Goal: Check status: Check status

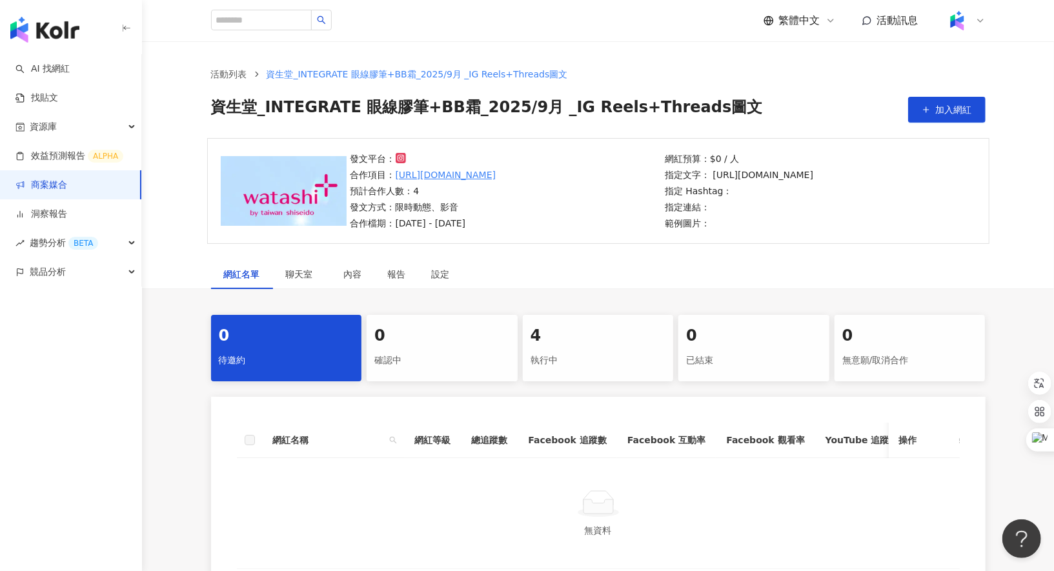
click at [575, 349] on div "4 執行中" at bounding box center [598, 348] width 151 height 66
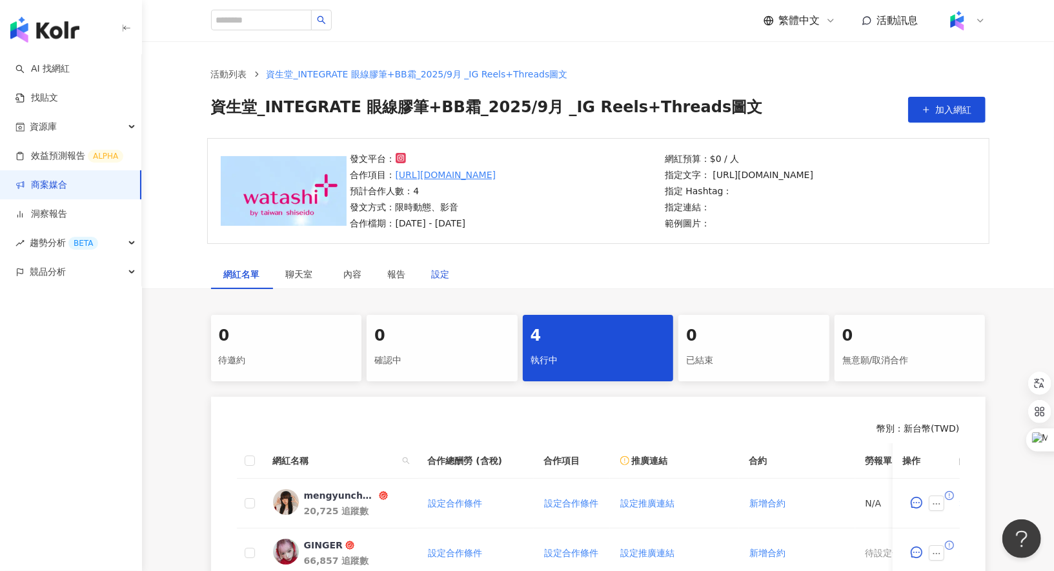
click at [443, 271] on div "設定" at bounding box center [441, 274] width 18 height 14
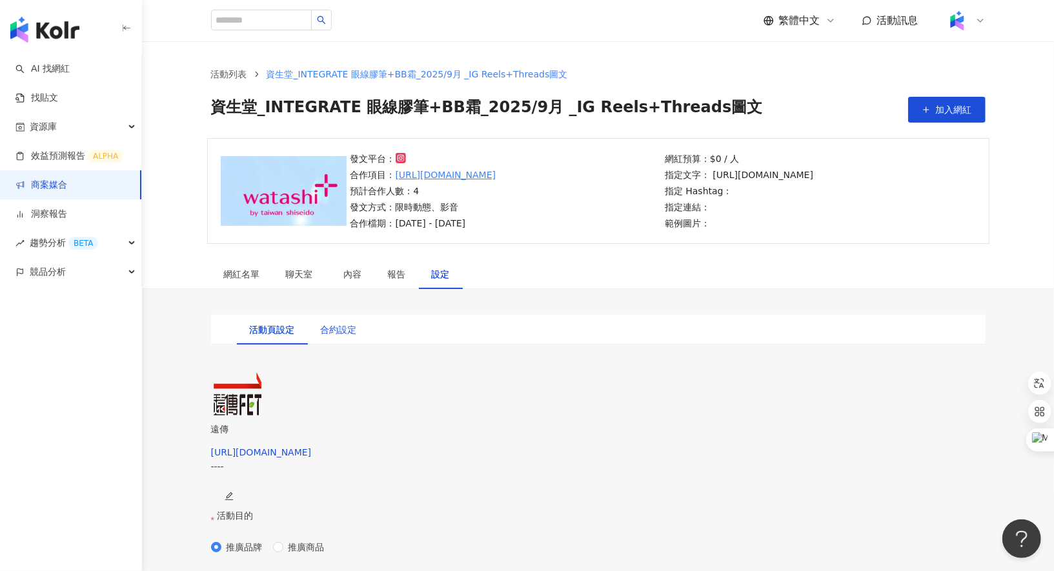
click at [349, 337] on div "合約設定" at bounding box center [339, 330] width 36 height 14
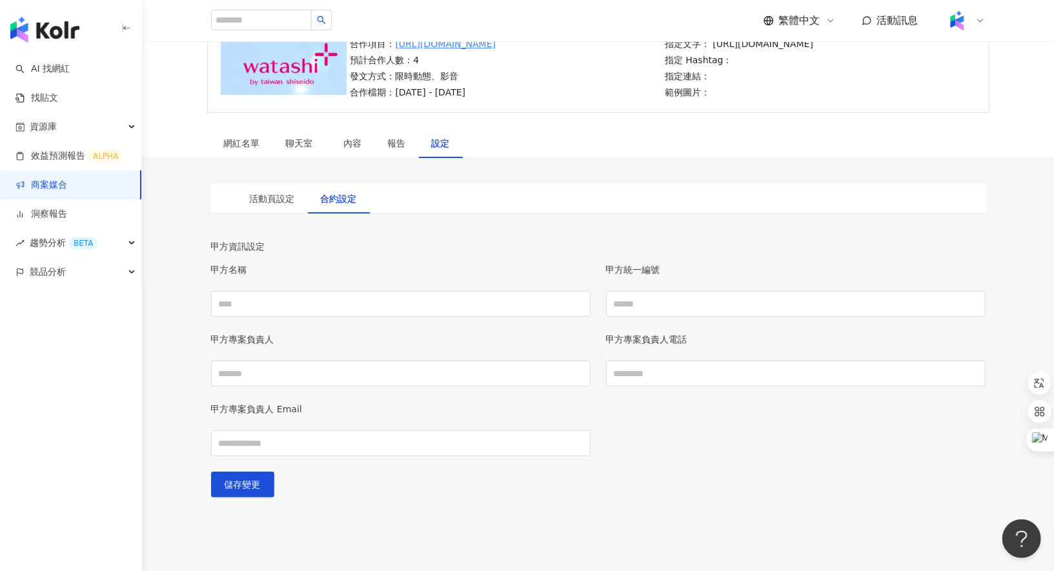
scroll to position [129, 0]
click at [307, 188] on div "活動頁設定 合約設定" at bounding box center [598, 201] width 775 height 30
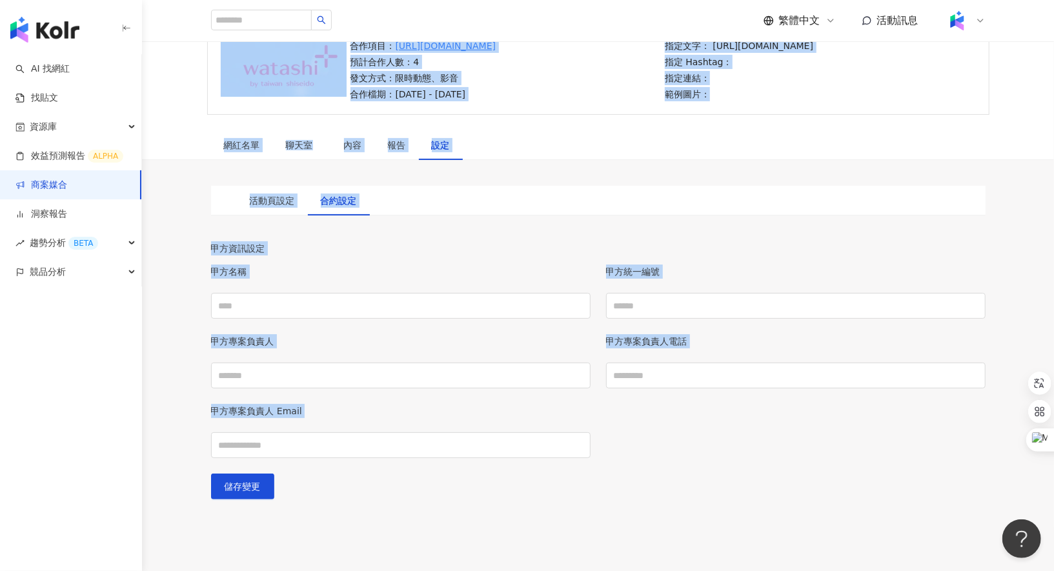
drag, startPoint x: 205, startPoint y: 124, endPoint x: 819, endPoint y: 494, distance: 717.5
click at [819, 495] on div "發文平台： 合作項目： [URL][DOMAIN_NAME] 預計合作人數：4 發文方式：限時動態、影音 合作檔期：[DATE] - [DATE] 網紅預算：…" at bounding box center [598, 262] width 912 height 506
click at [618, 213] on div "活動頁設定 合約設定" at bounding box center [598, 201] width 775 height 30
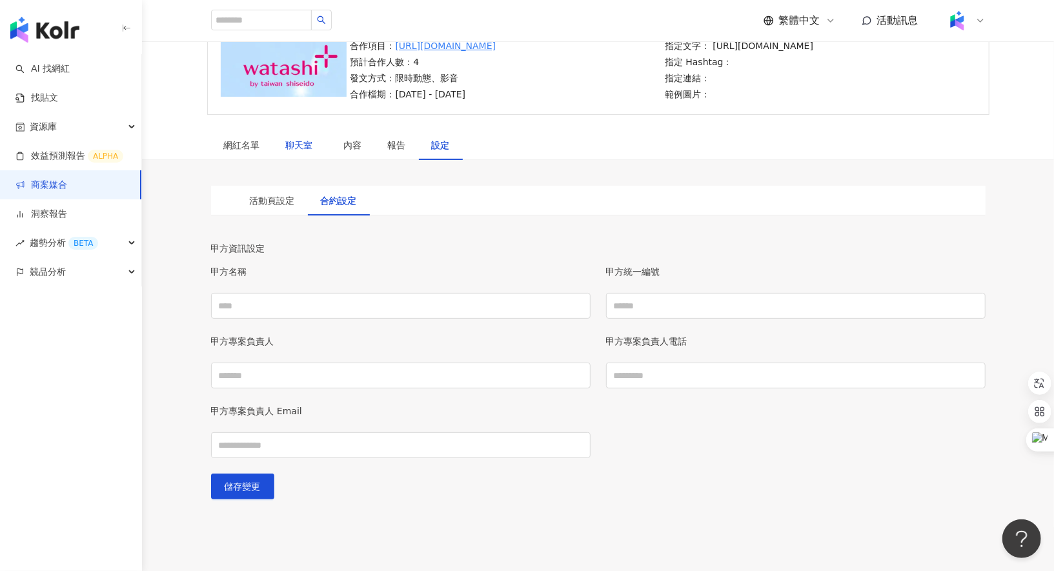
click at [305, 151] on div "聊天室" at bounding box center [302, 145] width 32 height 14
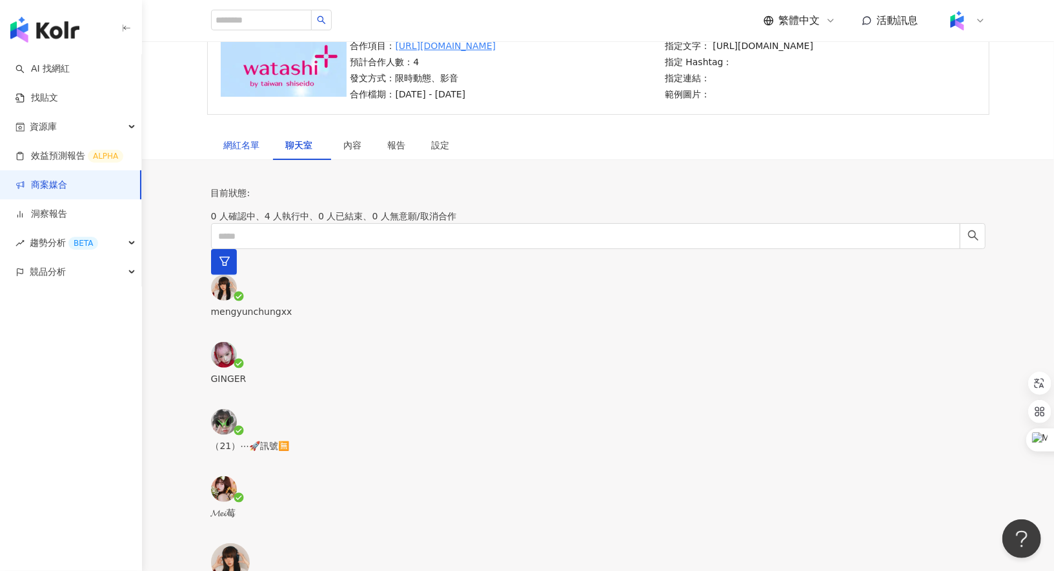
click at [259, 150] on div "網紅名單" at bounding box center [242, 145] width 36 height 14
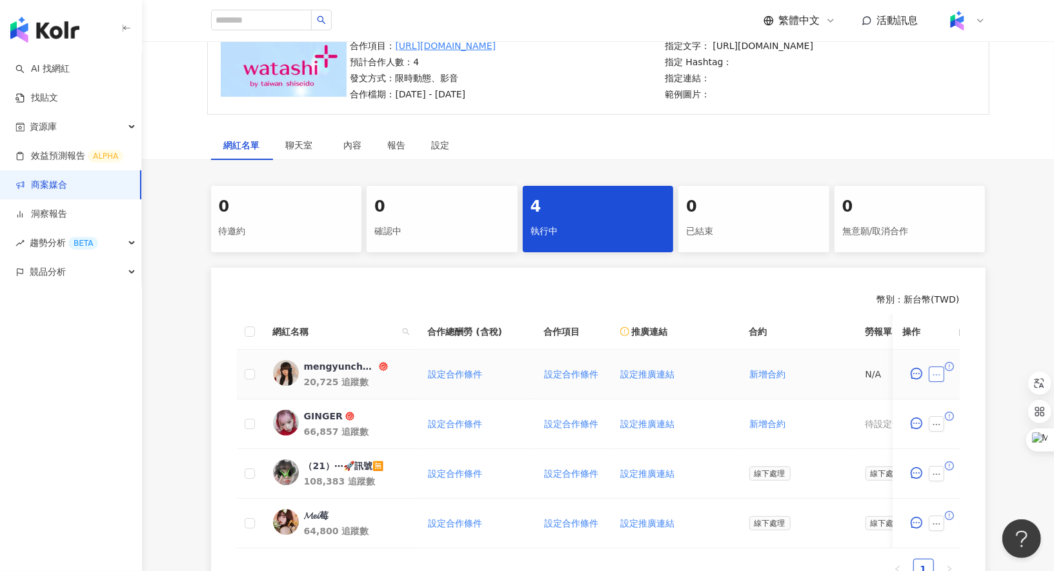
click at [938, 374] on icon "ellipsis" at bounding box center [936, 374] width 9 height 9
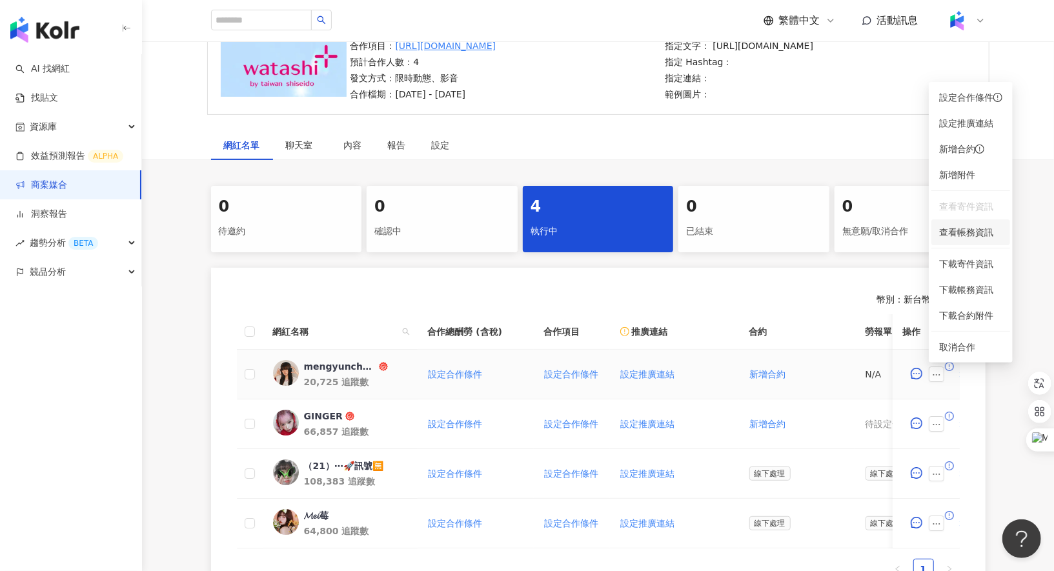
click at [979, 234] on span "查看帳務資訊" at bounding box center [970, 232] width 63 height 14
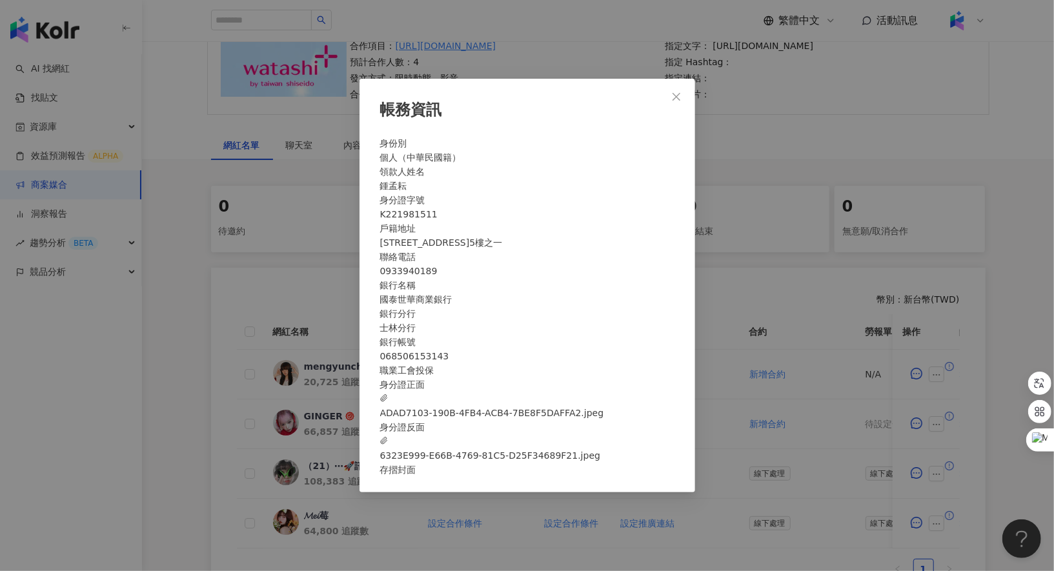
click at [978, 360] on div "帳務資訊 身份別 個人（中華民國籍） 領款人姓名 [PERSON_NAME] 身分證字號 K221981511 戶籍地址 [STREET_ADDRESS]5樓…" at bounding box center [527, 285] width 1054 height 571
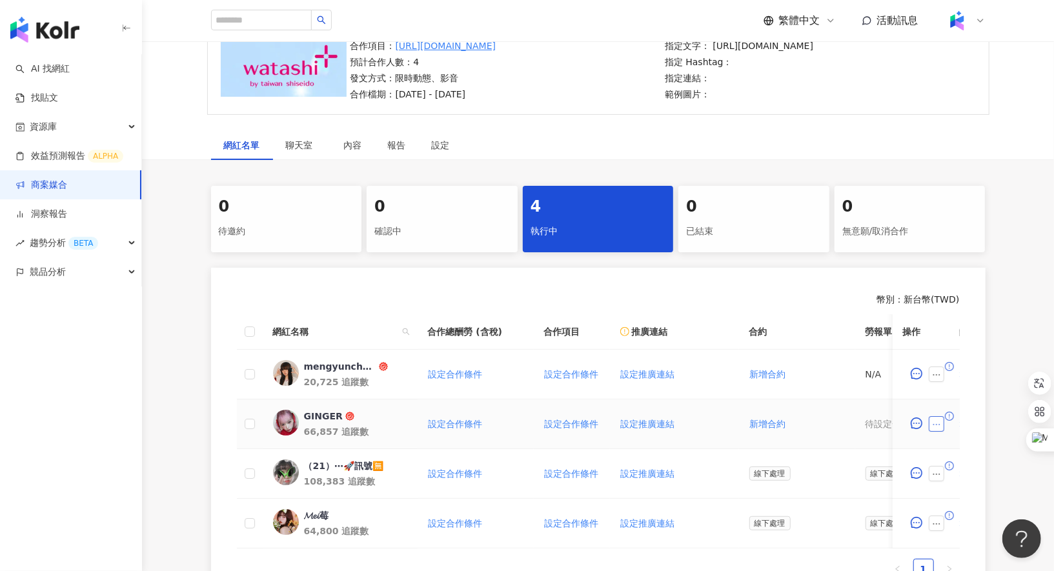
click at [938, 420] on icon "ellipsis" at bounding box center [936, 424] width 9 height 9
click at [978, 279] on span "查看帳務資訊" at bounding box center [970, 281] width 63 height 14
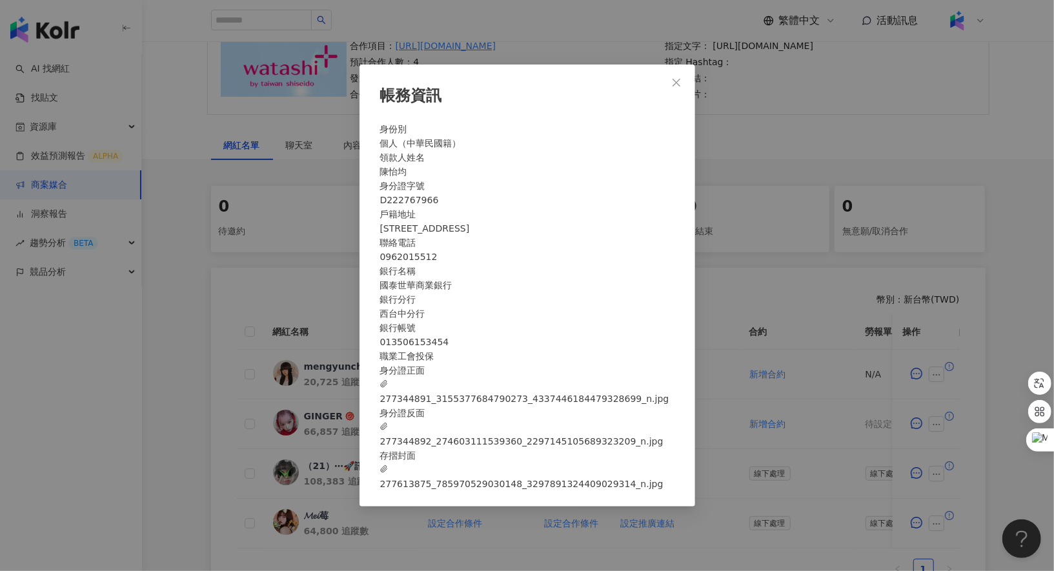
click at [964, 296] on div "帳務資訊 身份別 個人（中華民國籍） 領款人姓名 陳怡均 身分證字號 D222767966 戶籍地址 [STREET_ADDRESS] 聯絡電話 [PHONE…" at bounding box center [527, 285] width 1054 height 571
